Goal: Information Seeking & Learning: Learn about a topic

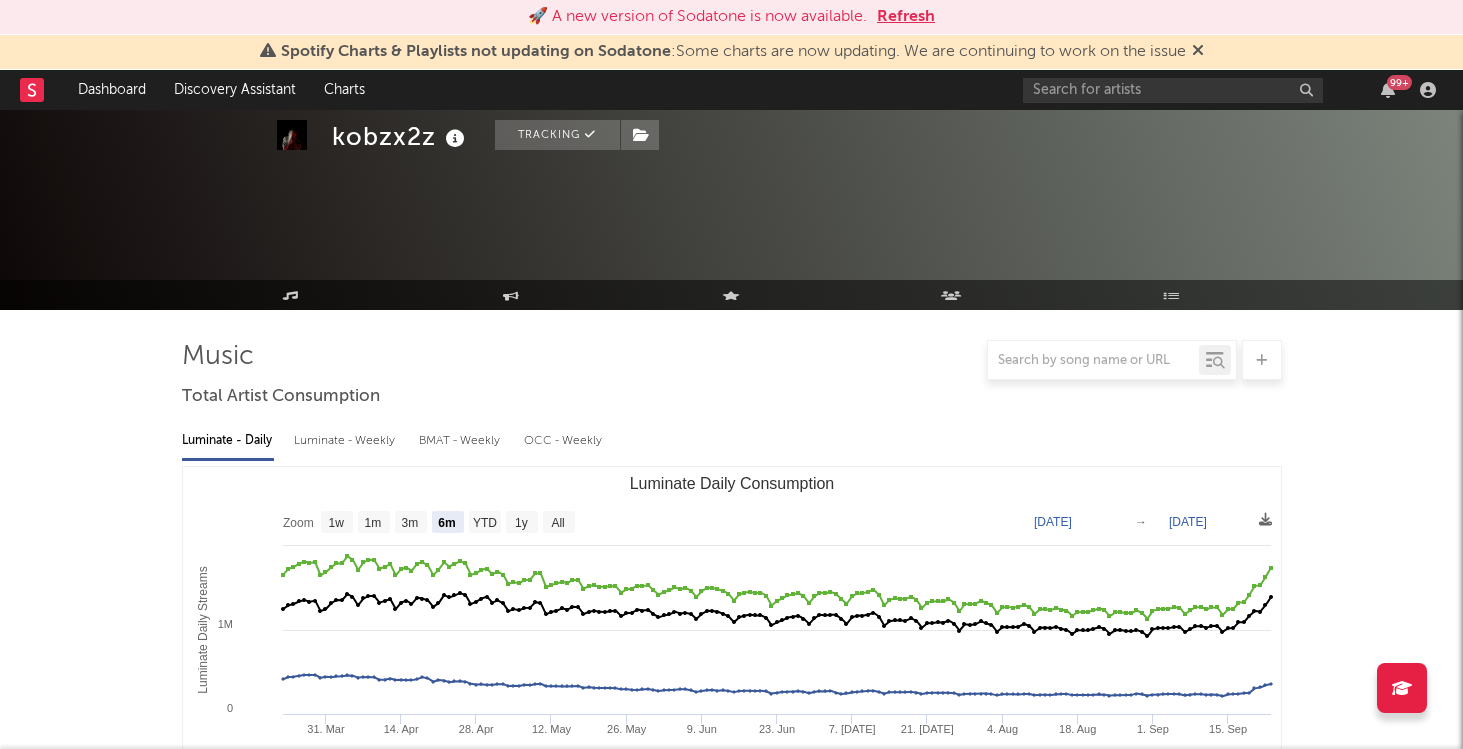
select select "6m"
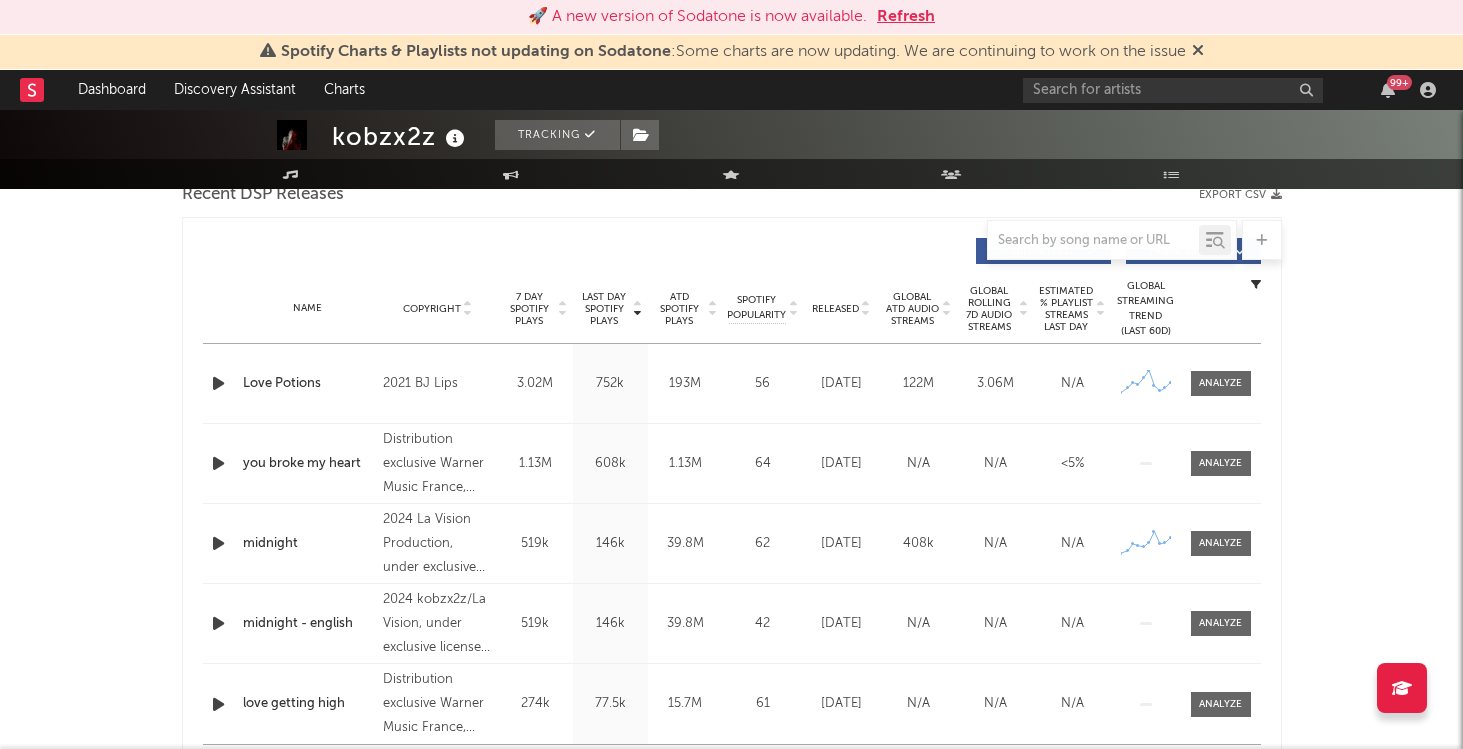
click at [894, 10] on button "Refresh" at bounding box center [906, 17] width 58 height 24
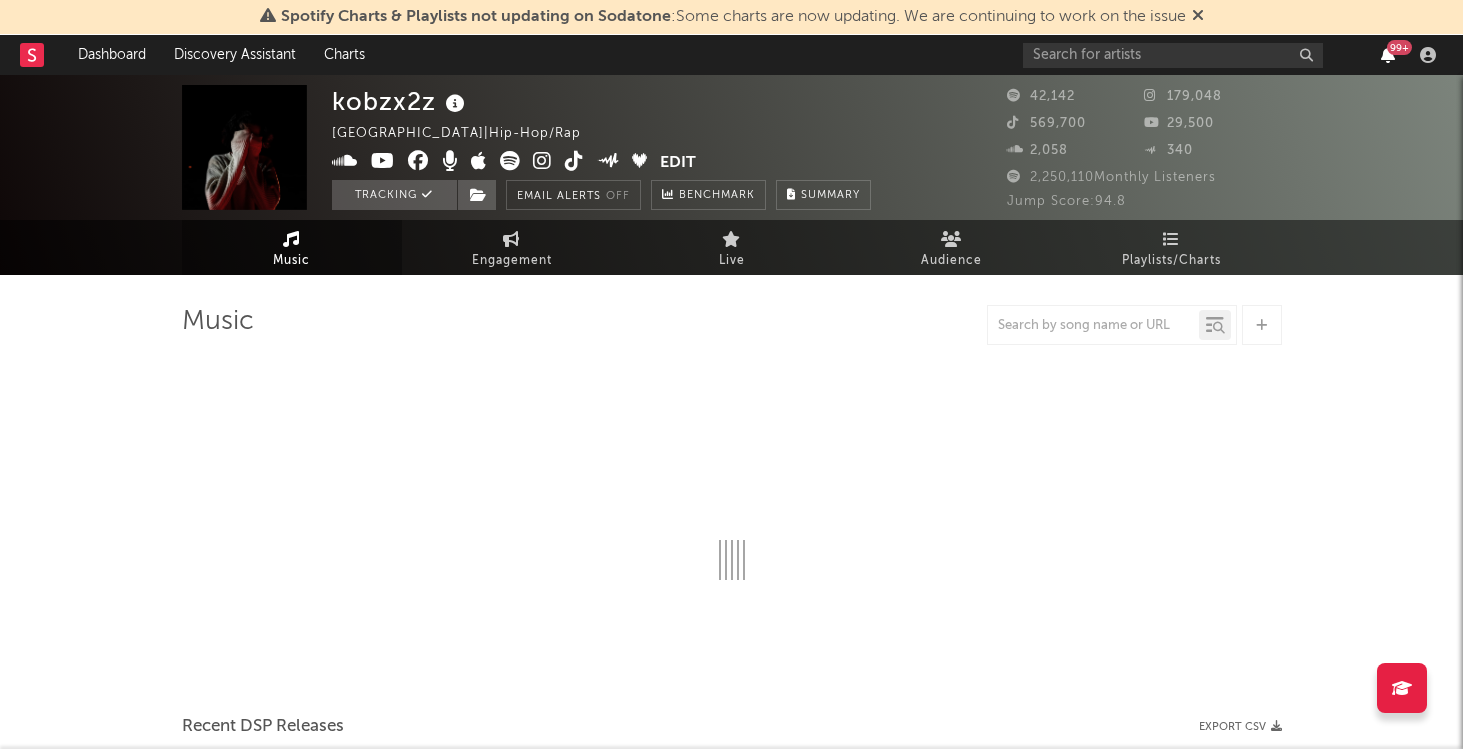
click at [1386, 54] on icon "button" at bounding box center [1388, 55] width 14 height 16
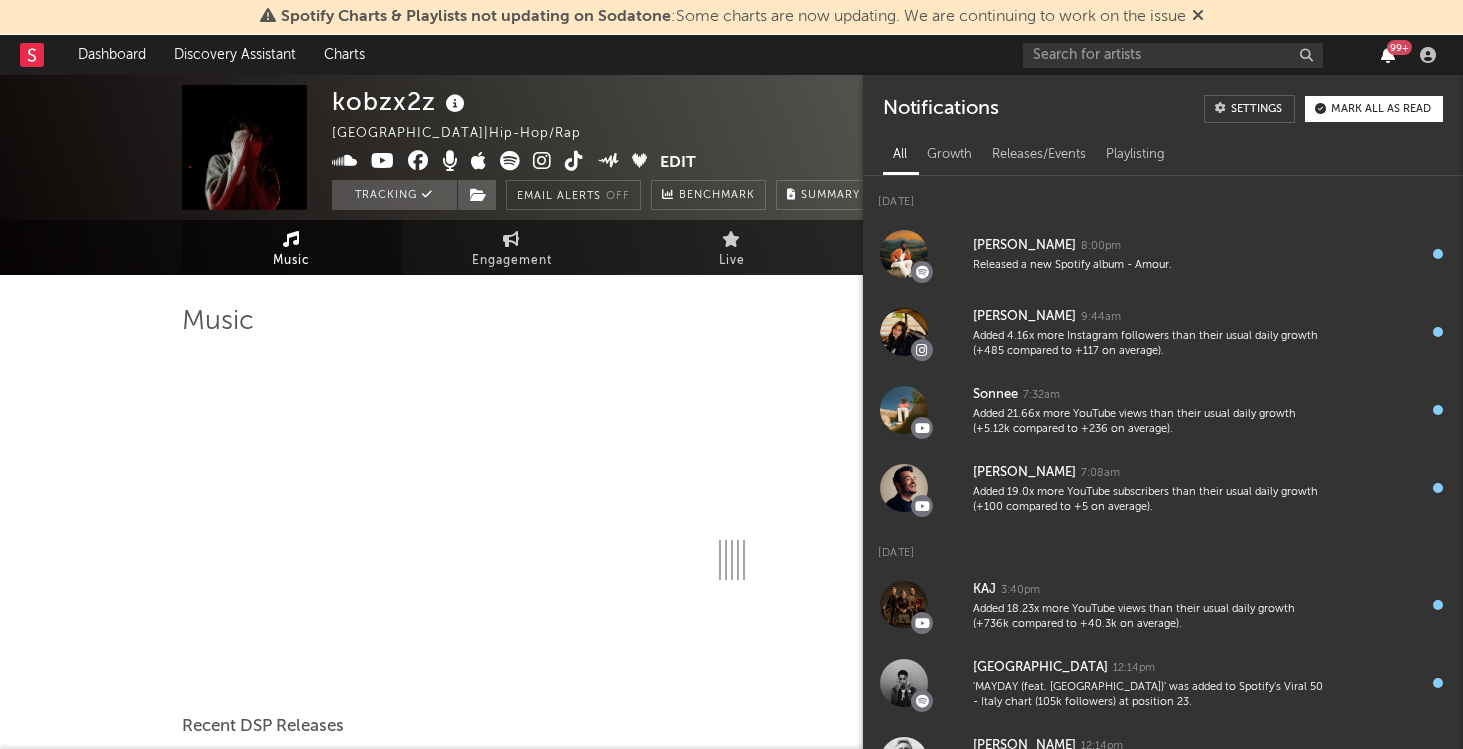
select select "6m"
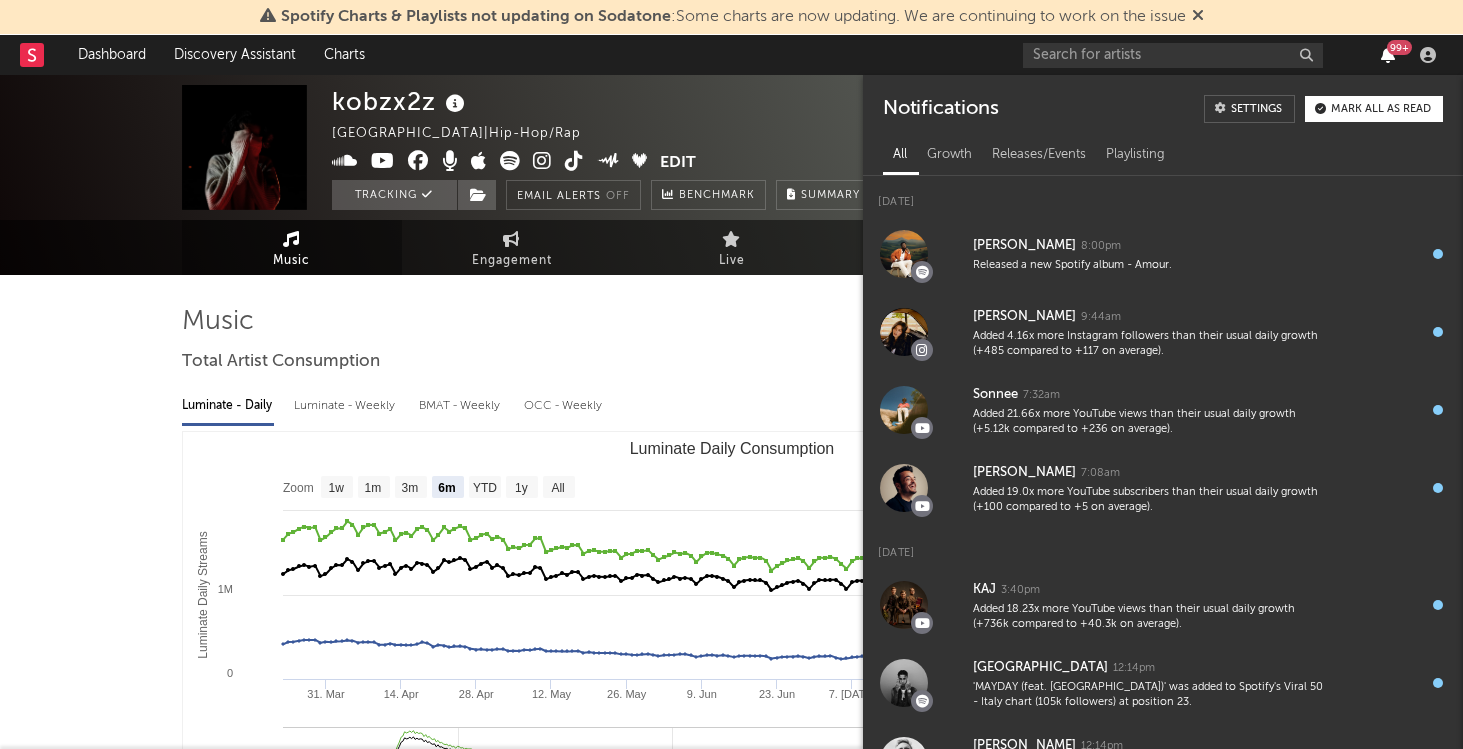
click at [1386, 54] on icon "button" at bounding box center [1388, 55] width 14 height 16
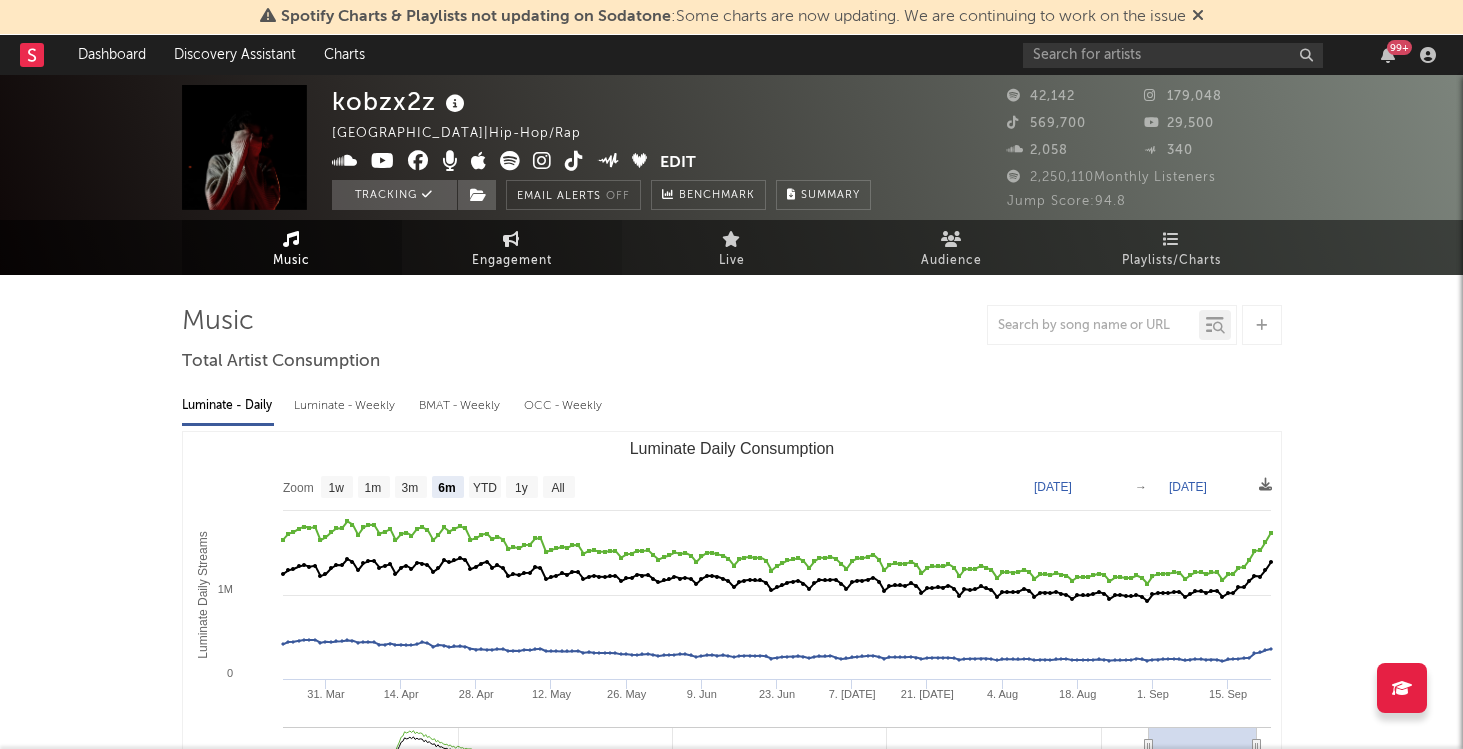
click at [538, 252] on span "Engagement" at bounding box center [512, 261] width 80 height 24
select select "1w"
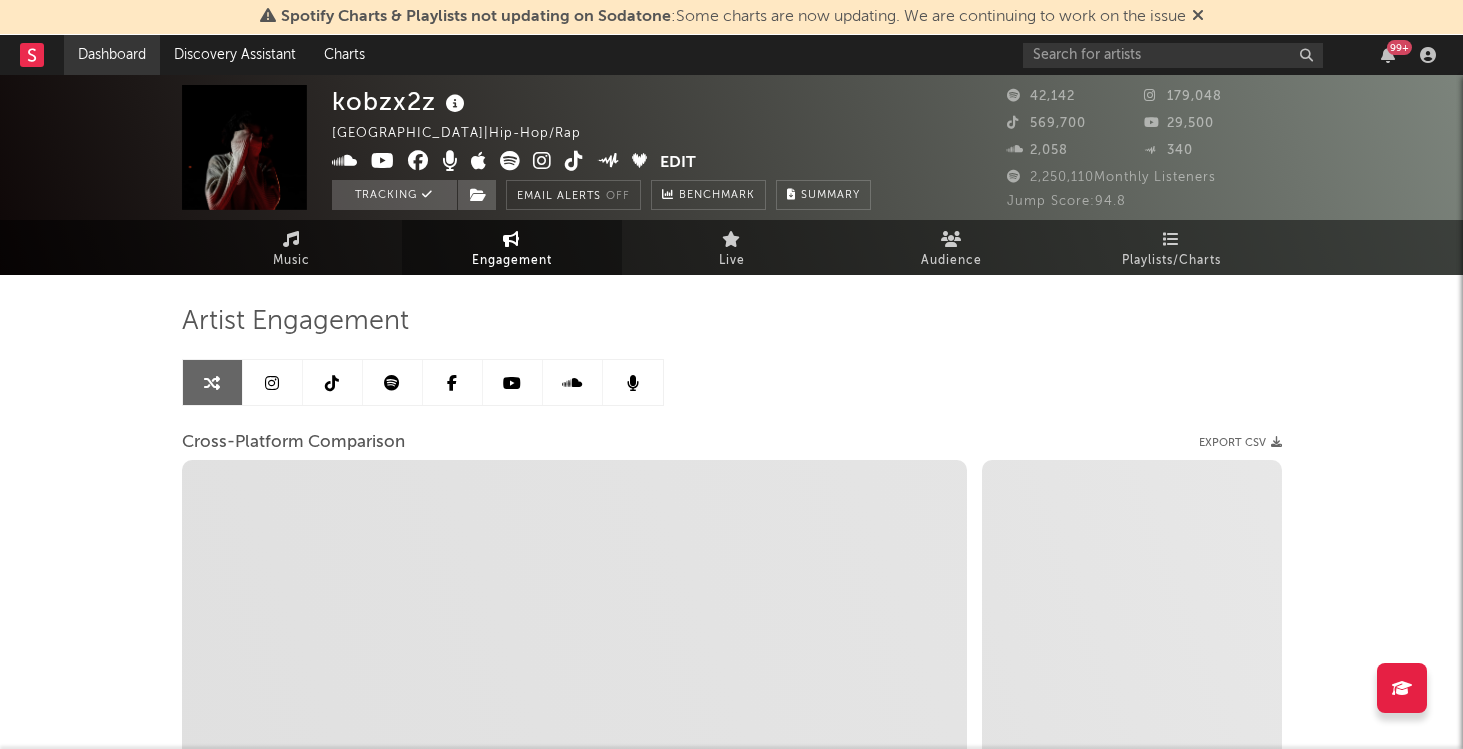
select select "1m"
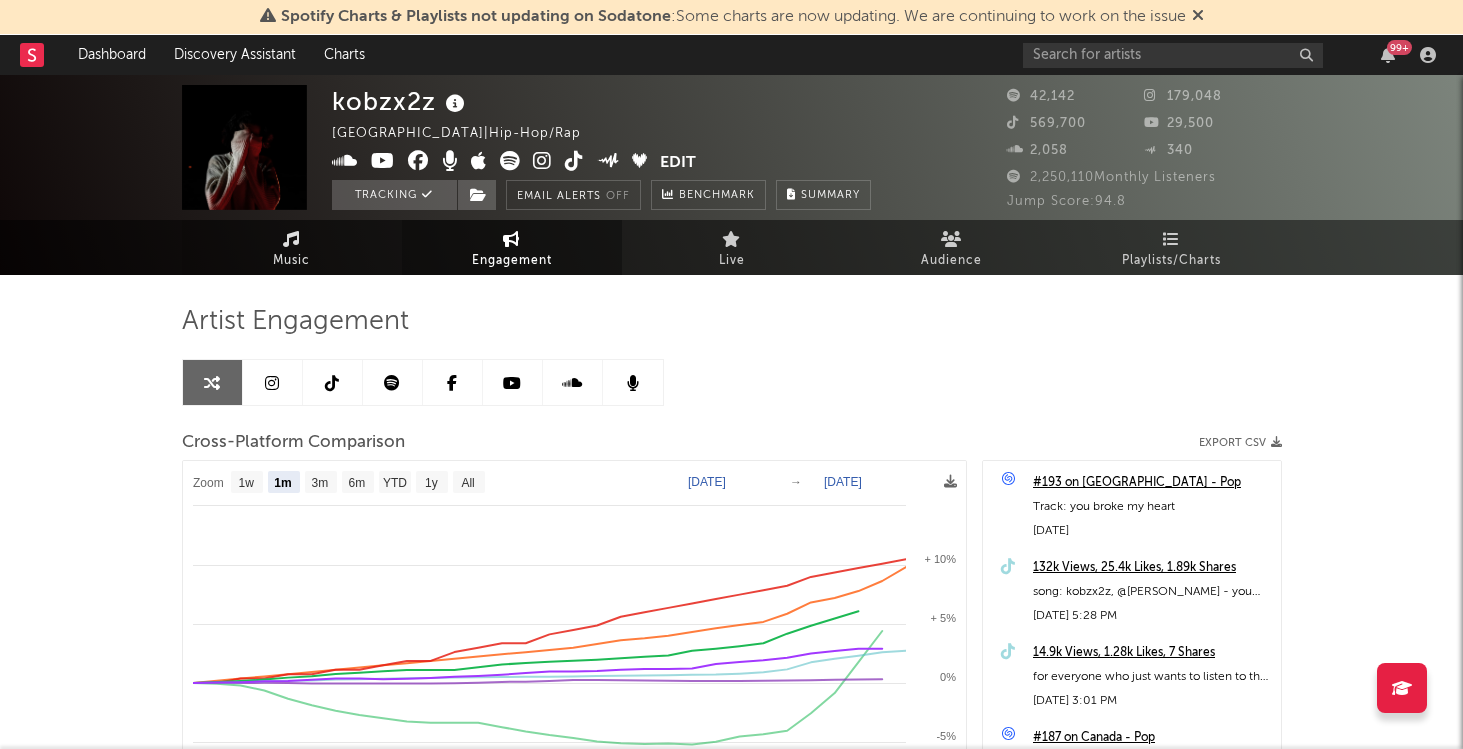
click at [320, 257] on link "Music" at bounding box center [292, 247] width 220 height 55
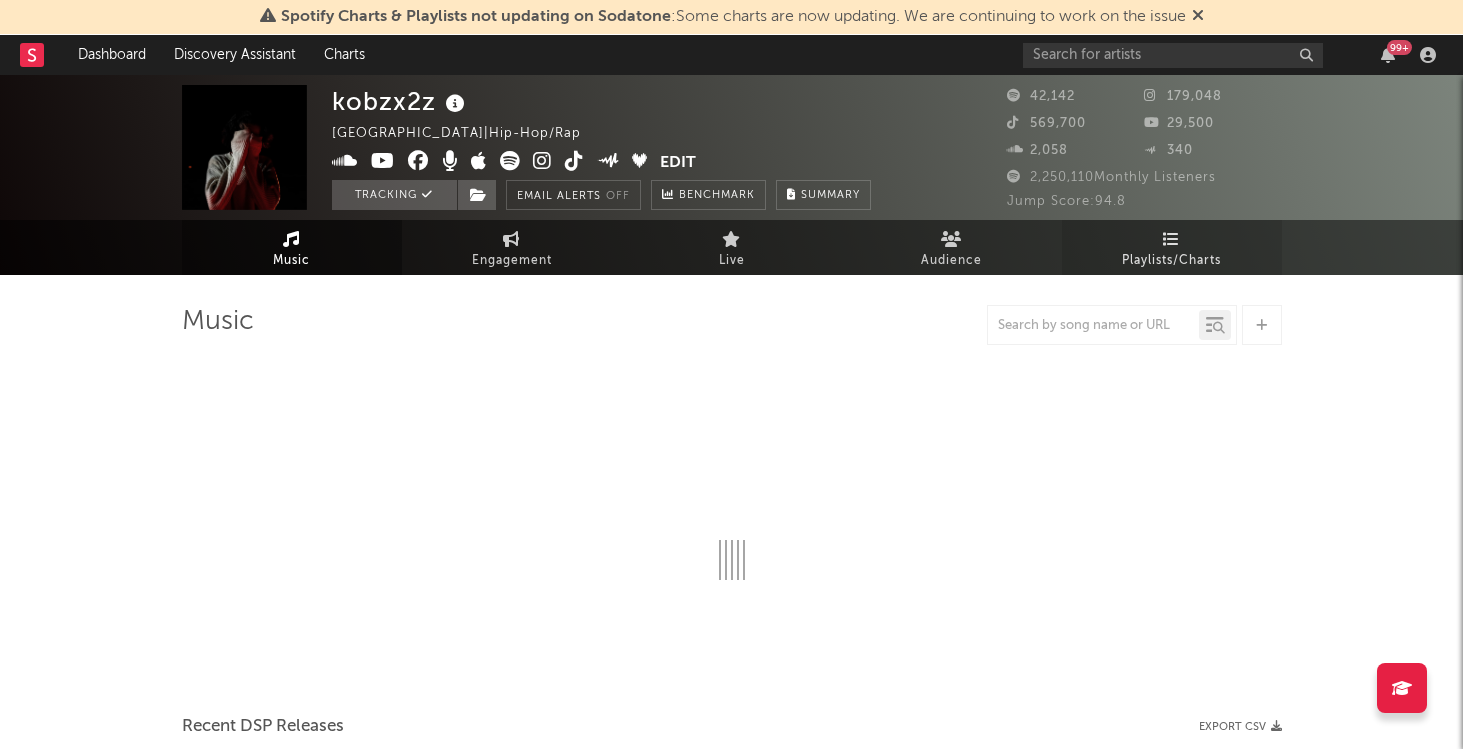
select select "6m"
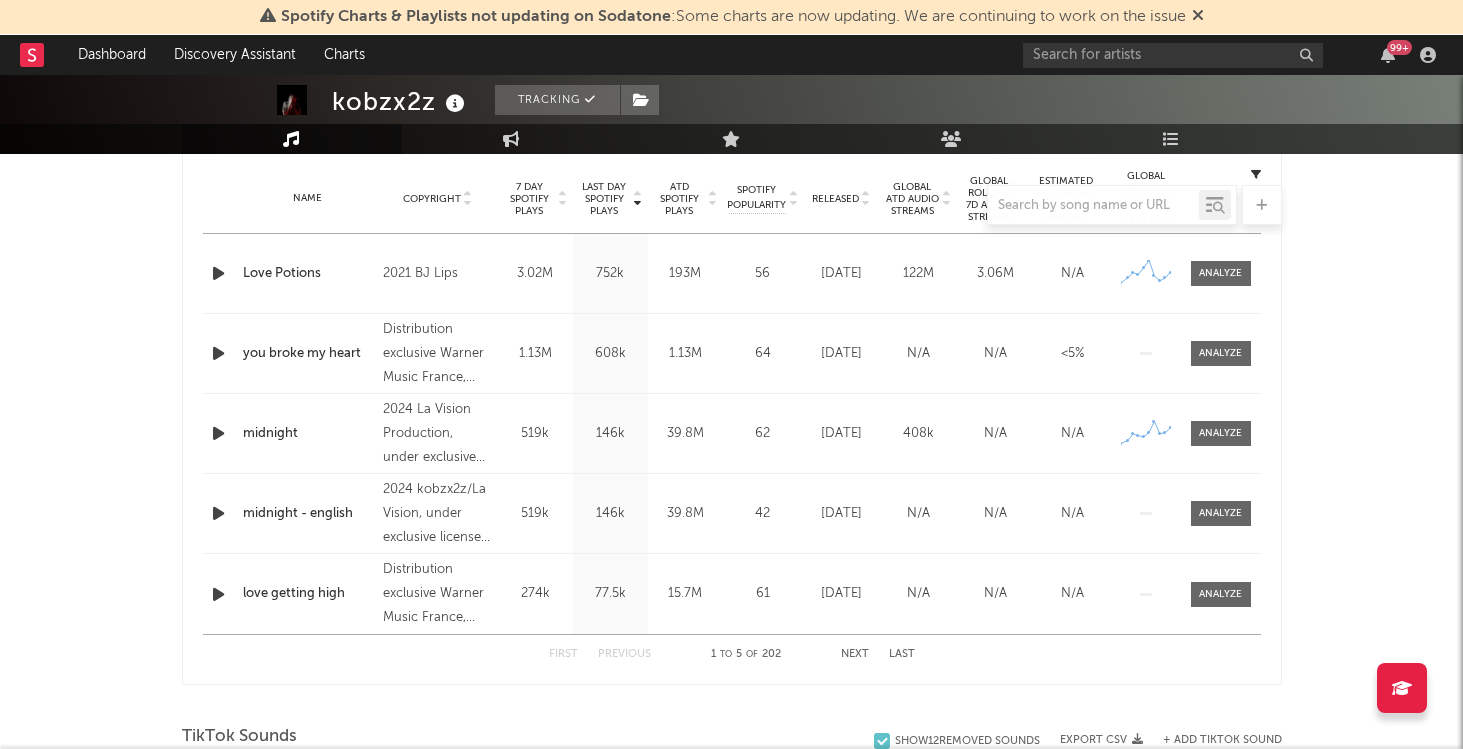
scroll to position [802, 0]
click at [344, 361] on div "Name you broke my heart Copyright Distribution exclusive Warner Music [GEOGRAPH…" at bounding box center [732, 351] width 1058 height 79
click at [1226, 350] on div at bounding box center [1220, 351] width 43 height 15
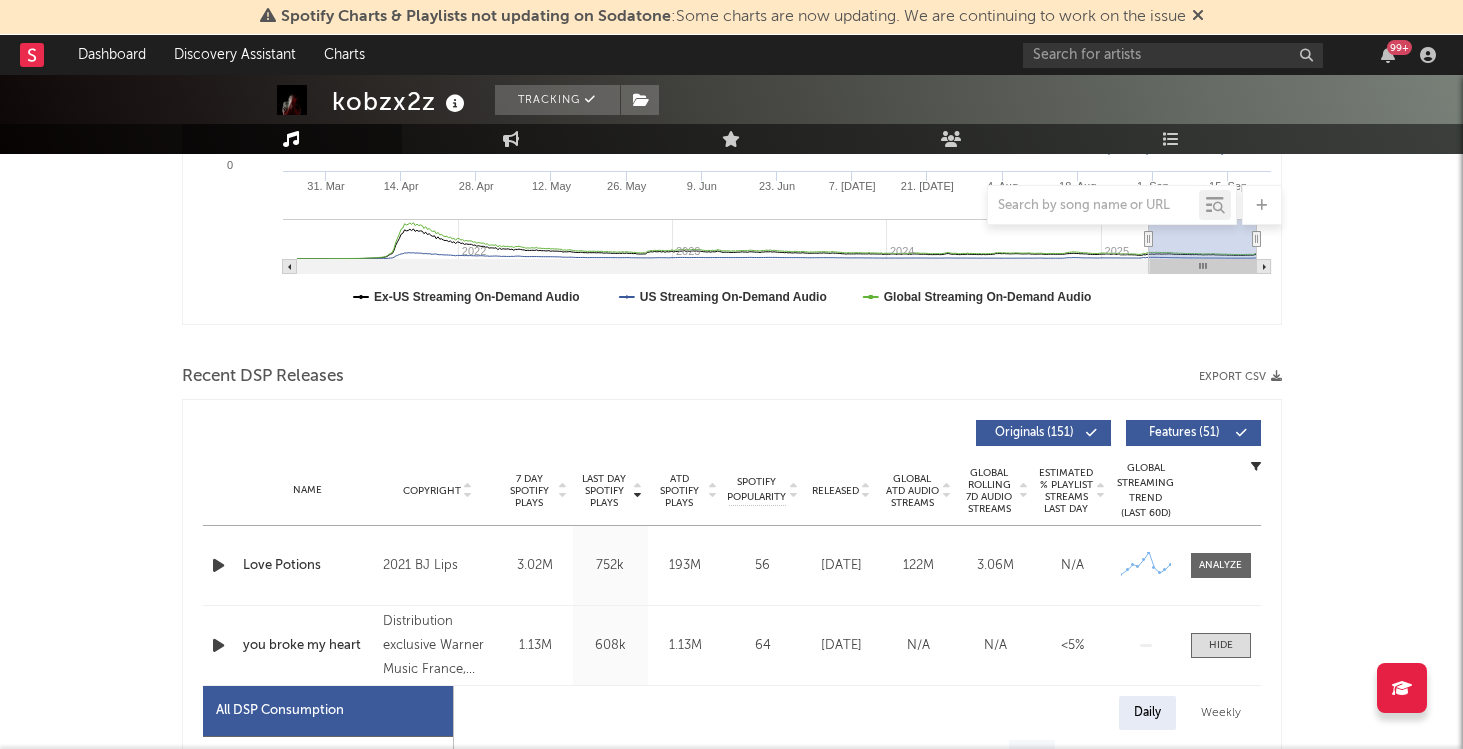
scroll to position [0, 0]
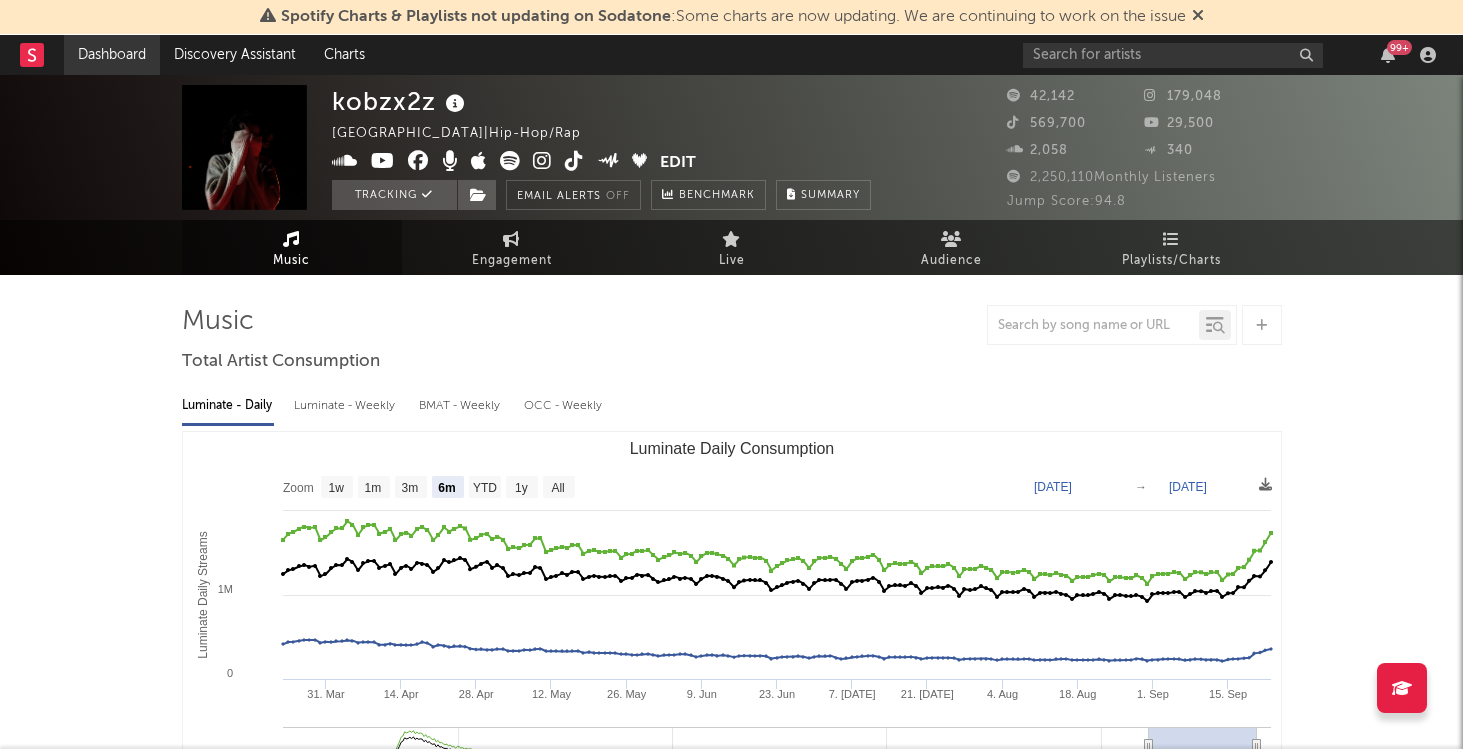
click at [137, 50] on link "Dashboard" at bounding box center [112, 55] width 96 height 40
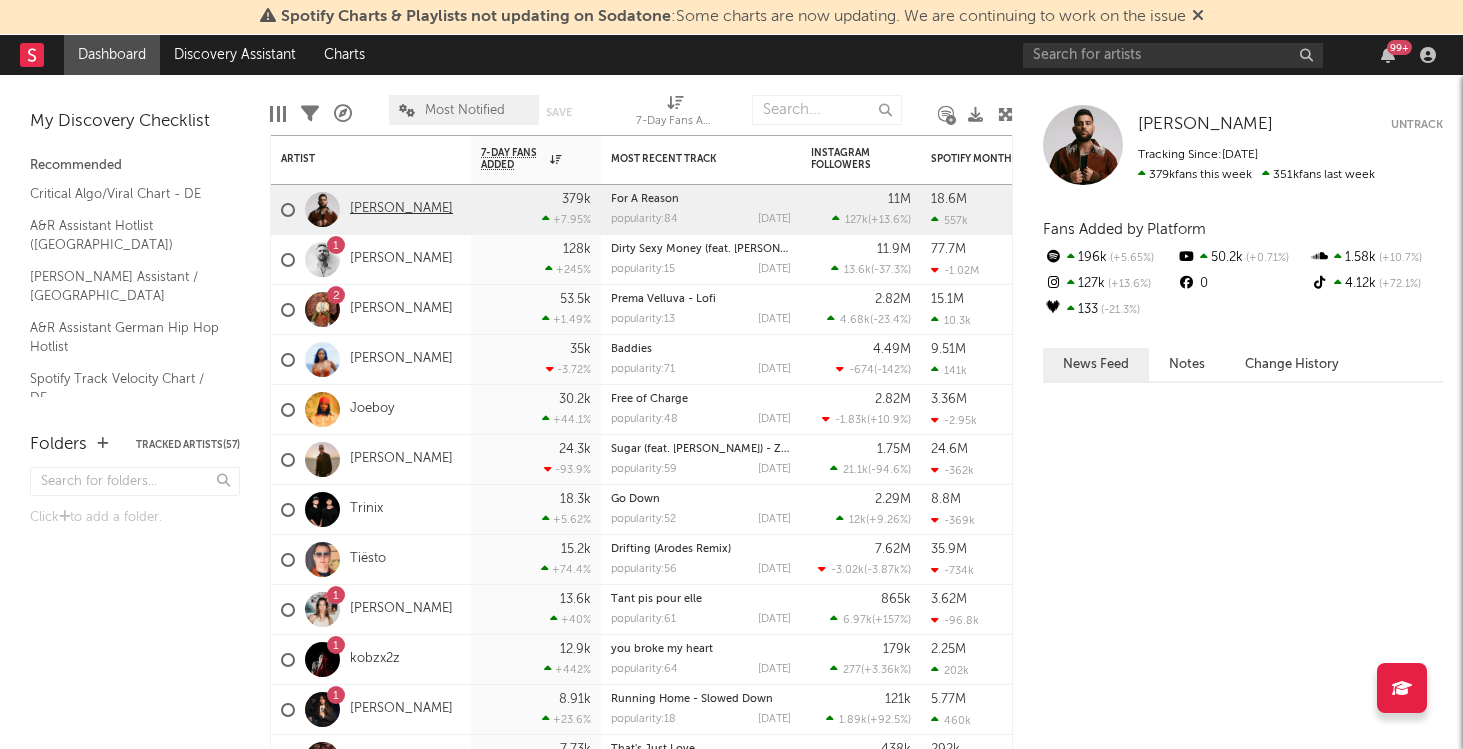
click at [399, 214] on link "[PERSON_NAME]" at bounding box center [401, 209] width 103 height 17
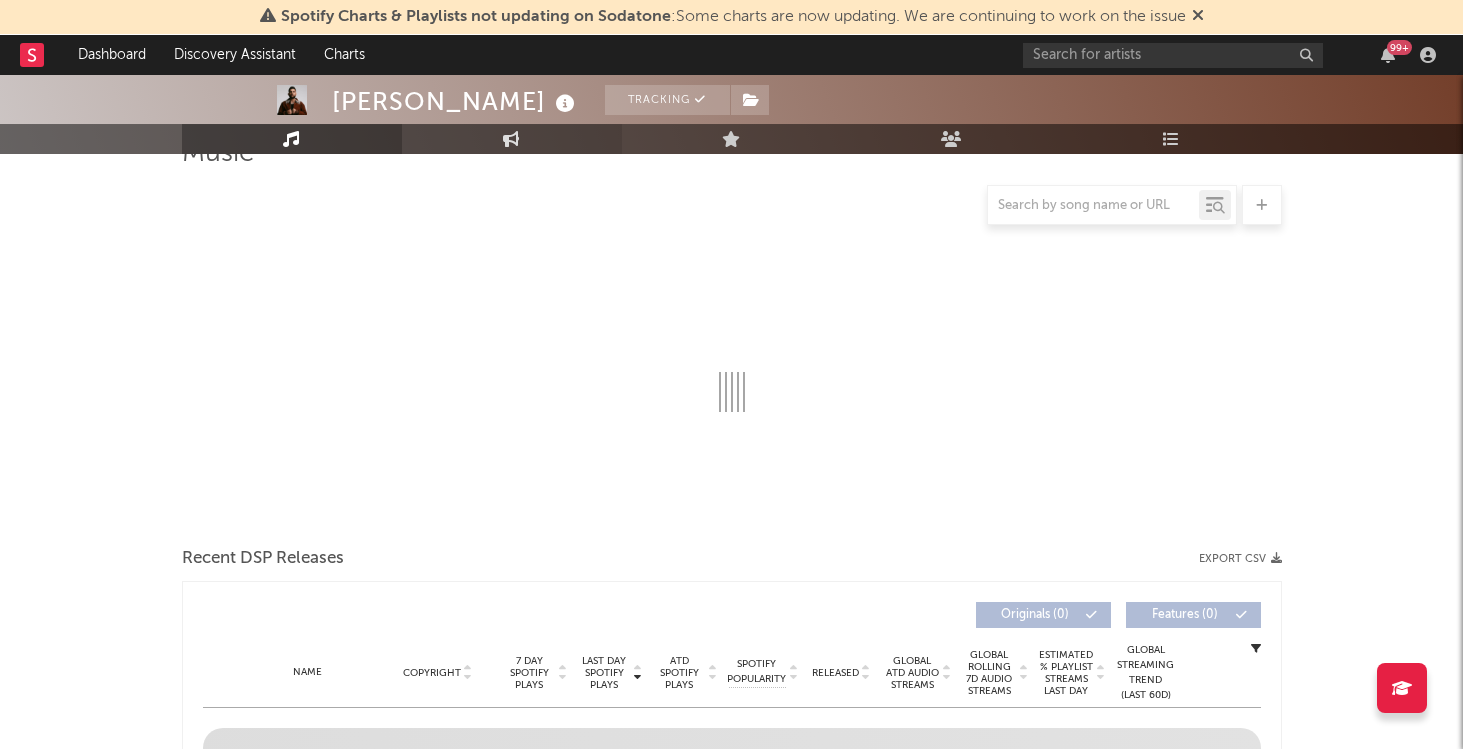
select select "6m"
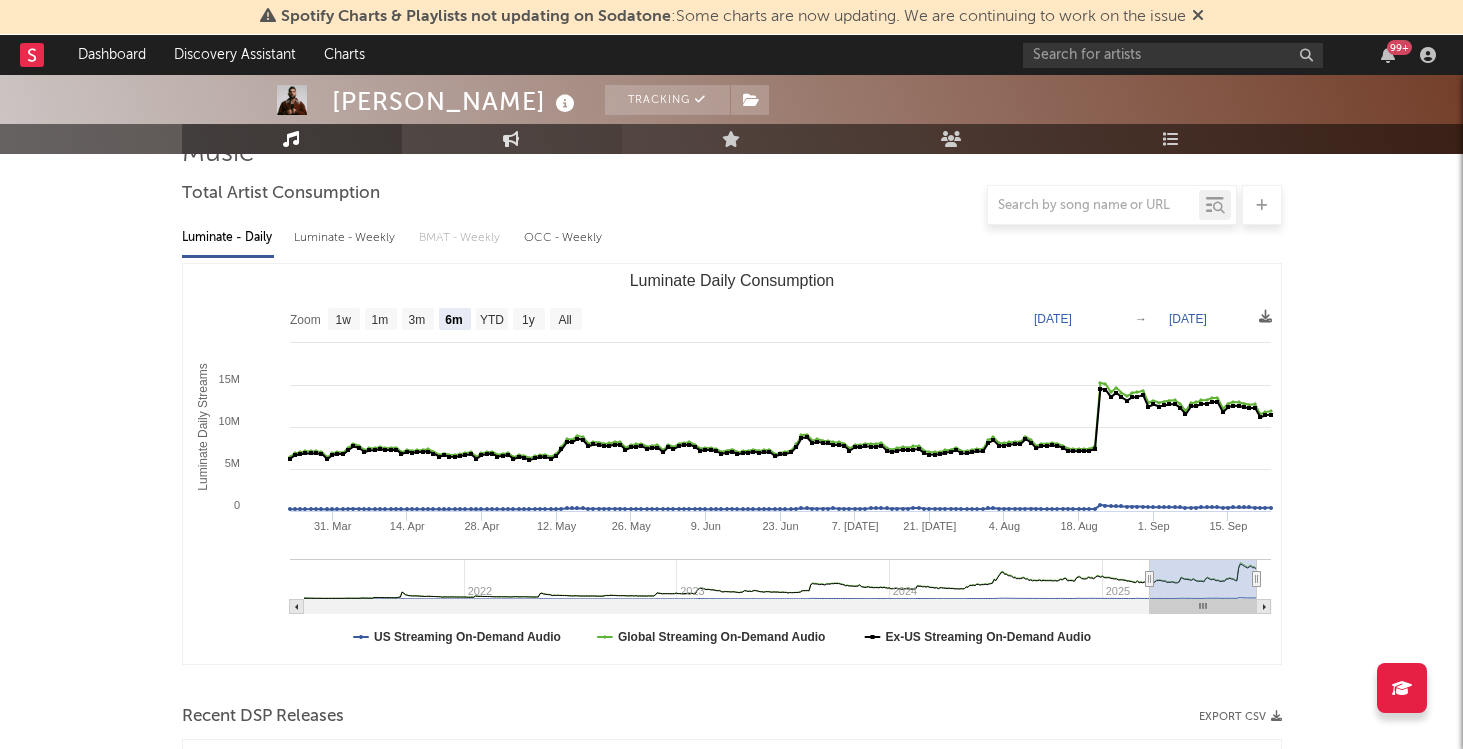
scroll to position [123, 0]
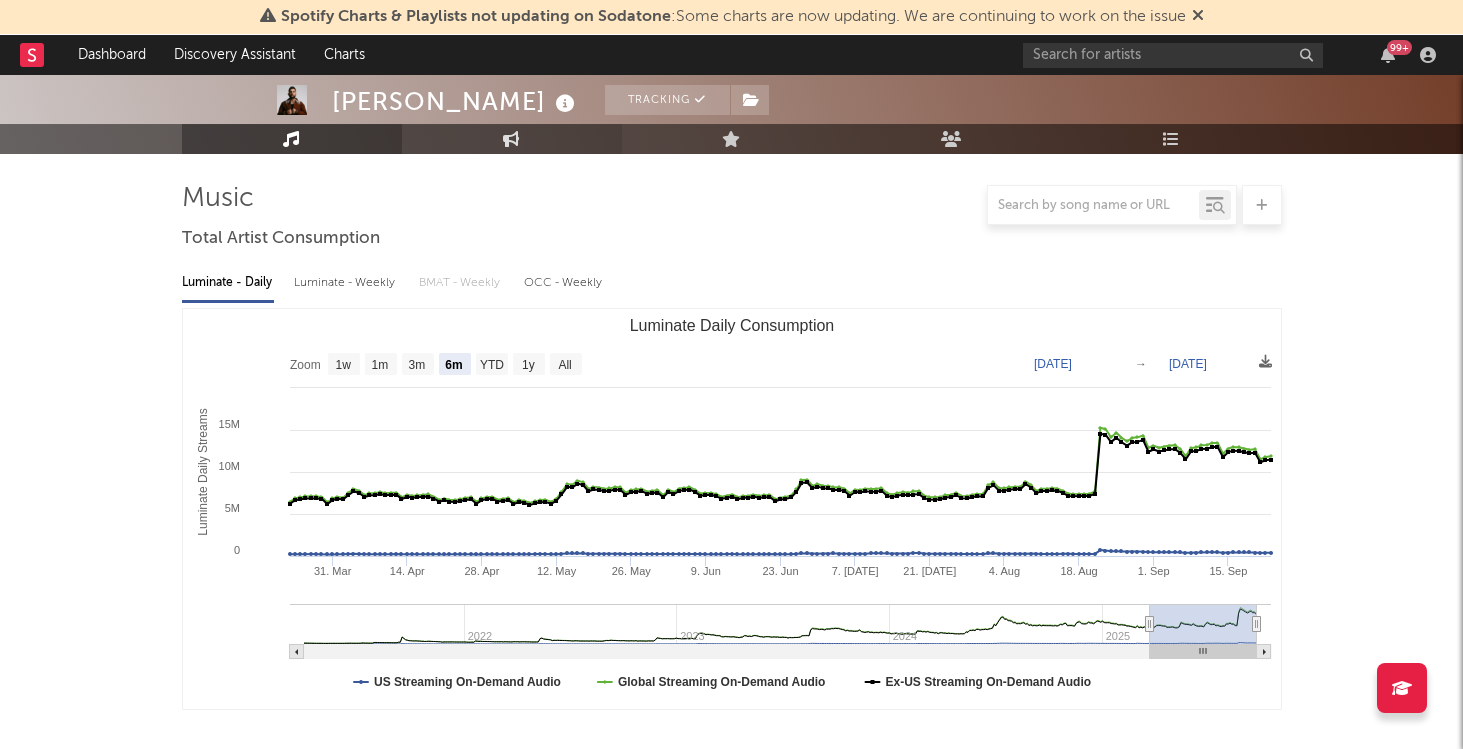
select select "6m"
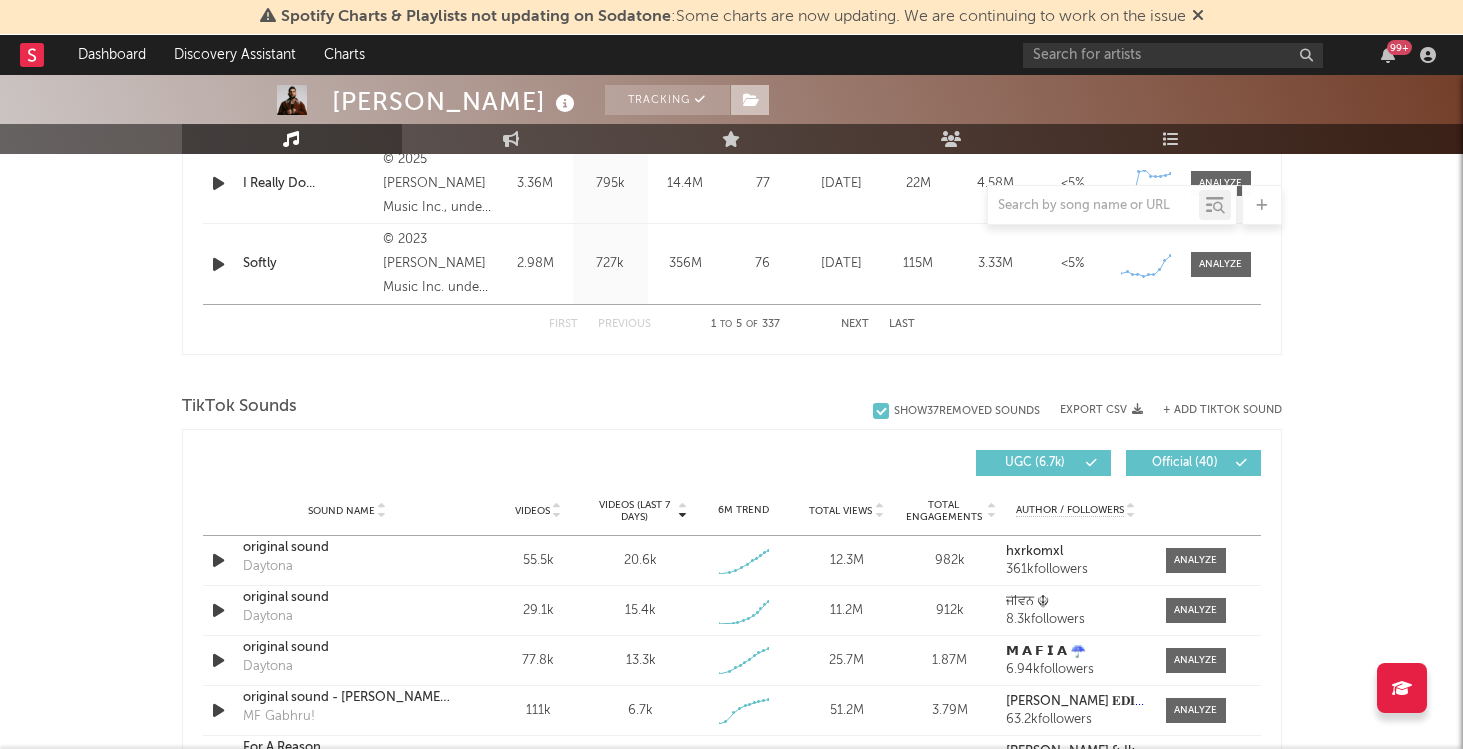
scroll to position [1126, 0]
